Goal: Check status

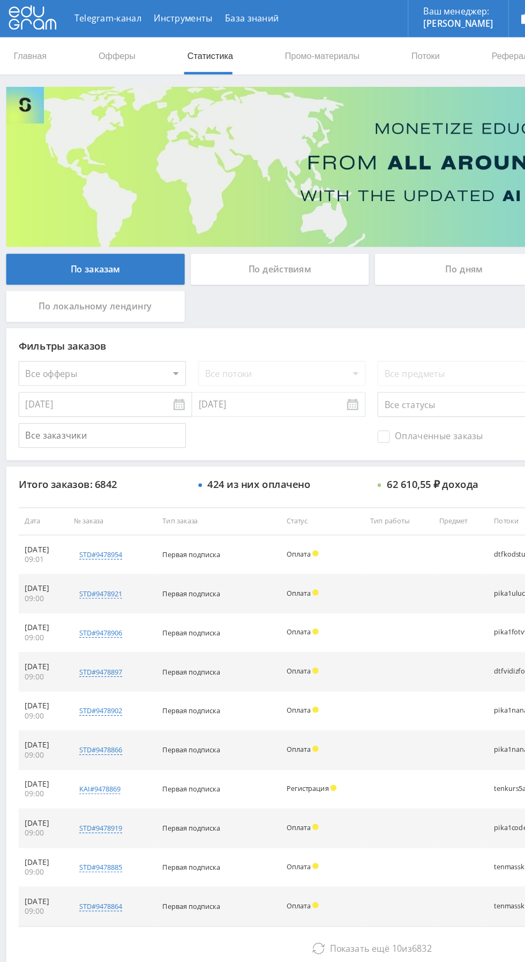
click at [386, 237] on div "По дням" at bounding box center [401, 232] width 154 height 27
click at [0, 0] on input "По дням" at bounding box center [0, 0] width 0 height 0
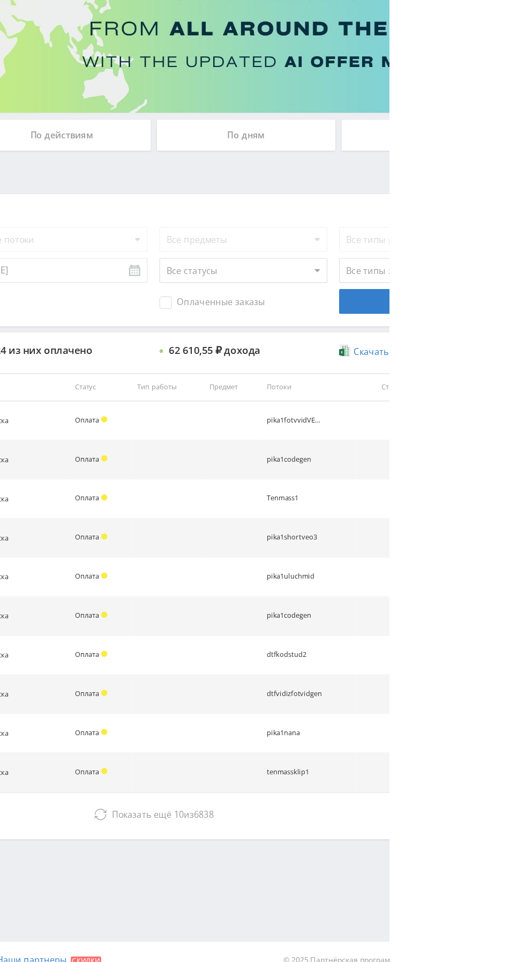
click at [331, 787] on td at bounding box center [333, 784] width 62 height 34
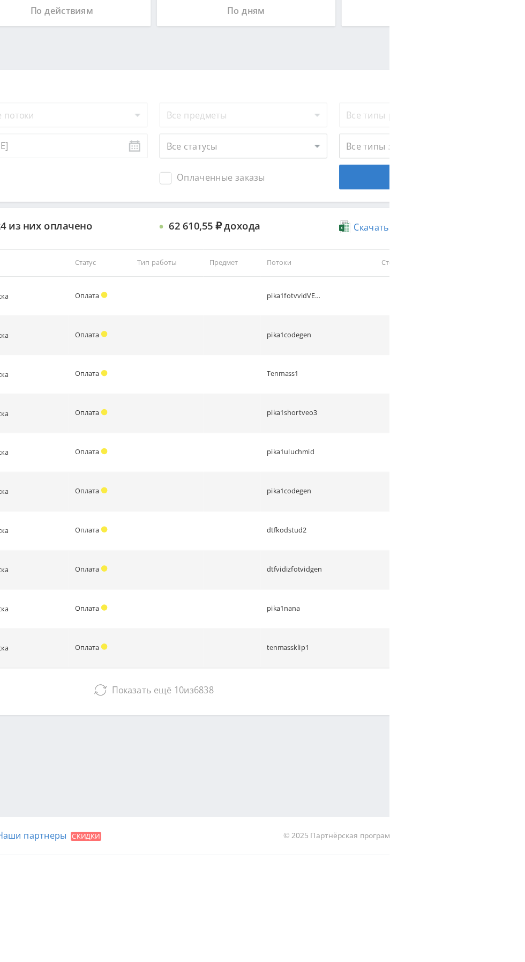
click at [314, 818] on span "Показать ещё" at bounding box center [311, 819] width 51 height 10
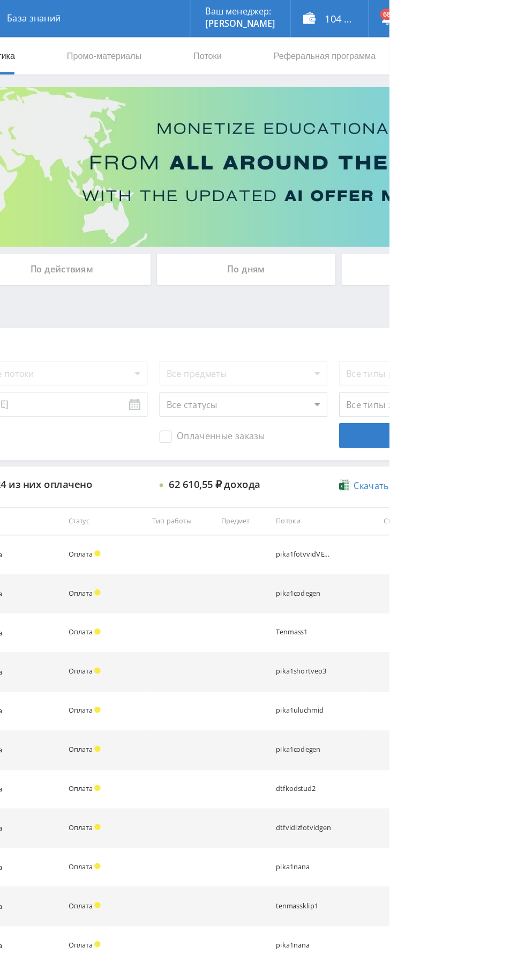
click at [381, 236] on div "По дням" at bounding box center [401, 232] width 154 height 27
click at [0, 0] on input "По дням" at bounding box center [0, 0] width 0 height 0
